Goal: Task Accomplishment & Management: Manage account settings

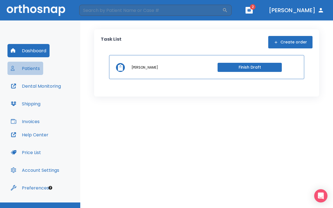
click at [32, 72] on button "Patients" at bounding box center [25, 68] width 36 height 13
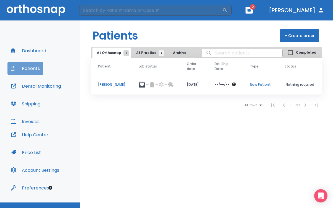
click at [35, 67] on button "Patients" at bounding box center [25, 68] width 36 height 13
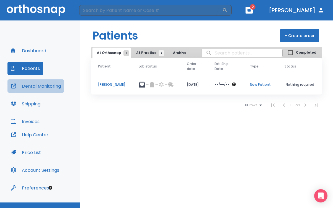
click at [41, 83] on button "Dental Monitoring" at bounding box center [35, 85] width 57 height 13
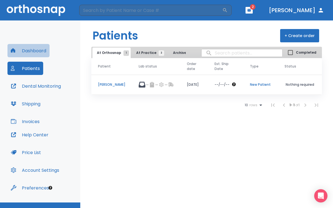
click at [40, 50] on button "Dashboard" at bounding box center [28, 50] width 42 height 13
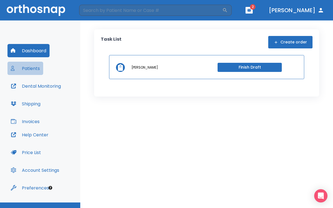
click at [33, 68] on button "Patients" at bounding box center [25, 68] width 36 height 13
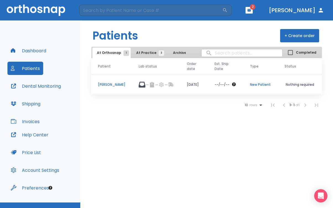
click at [139, 52] on span "At Practice 3" at bounding box center [148, 52] width 25 height 5
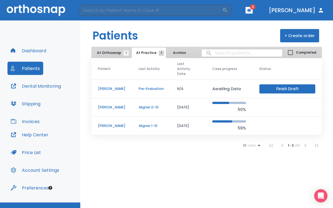
click at [151, 107] on p "Aligner 0-10" at bounding box center [151, 107] width 25 height 5
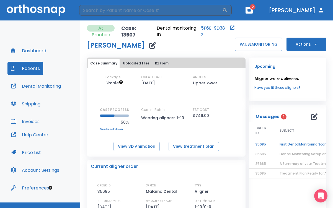
click at [287, 143] on td "First DentalMonitoring Scan Review!" at bounding box center [307, 145] width 69 height 10
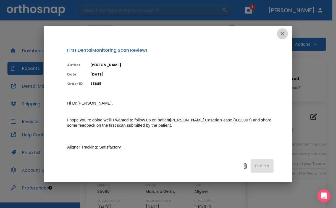
click at [282, 33] on icon "button" at bounding box center [283, 34] width 4 height 4
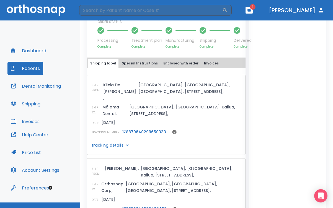
scroll to position [217, 0]
click at [146, 206] on link "1Z88706A0395465469" at bounding box center [144, 209] width 44 height 6
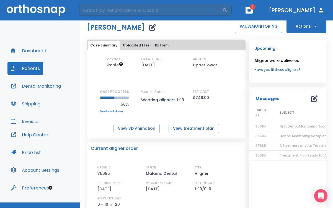
scroll to position [19, 0]
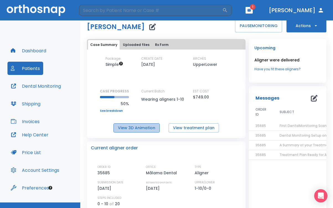
click at [146, 127] on button "View 3D Animation" at bounding box center [136, 127] width 46 height 9
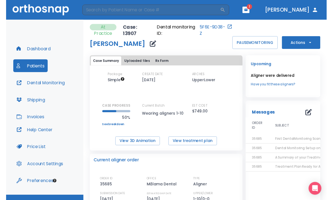
scroll to position [0, 0]
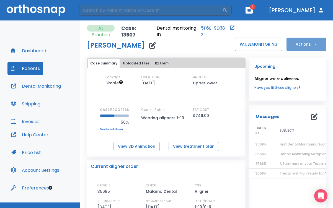
click at [306, 45] on button "Actions" at bounding box center [306, 44] width 40 height 13
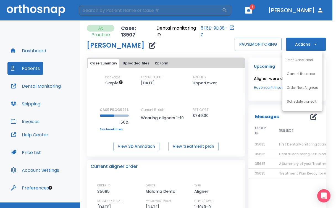
click at [306, 45] on div at bounding box center [168, 104] width 336 height 208
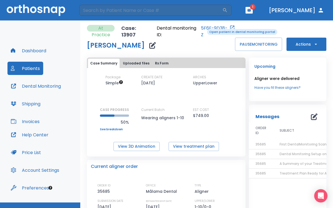
click at [203, 28] on link "5F6E-9D38-Z" at bounding box center [214, 31] width 27 height 13
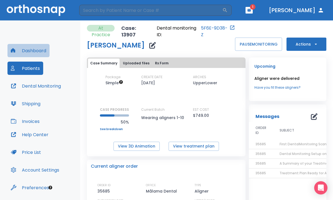
click at [30, 48] on button "Dashboard" at bounding box center [28, 50] width 42 height 13
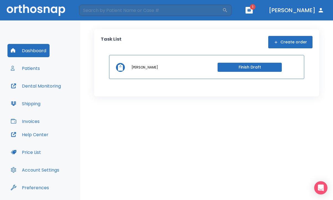
click at [255, 7] on span "1" at bounding box center [253, 7] width 6 height 6
click at [251, 12] on icon "button" at bounding box center [249, 10] width 4 height 4
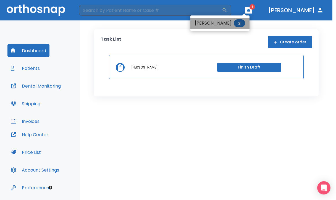
click at [233, 23] on li "[PERSON_NAME] 2" at bounding box center [220, 23] width 59 height 11
